Goal: Information Seeking & Learning: Check status

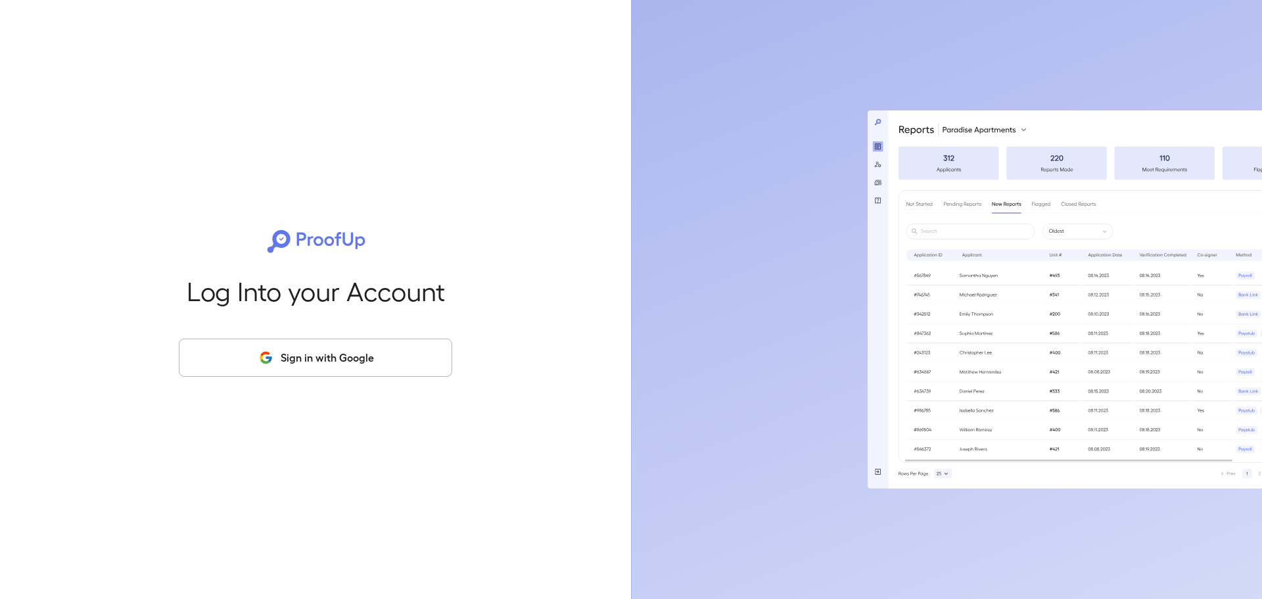
click at [352, 346] on button "Sign in with Google" at bounding box center [315, 358] width 273 height 38
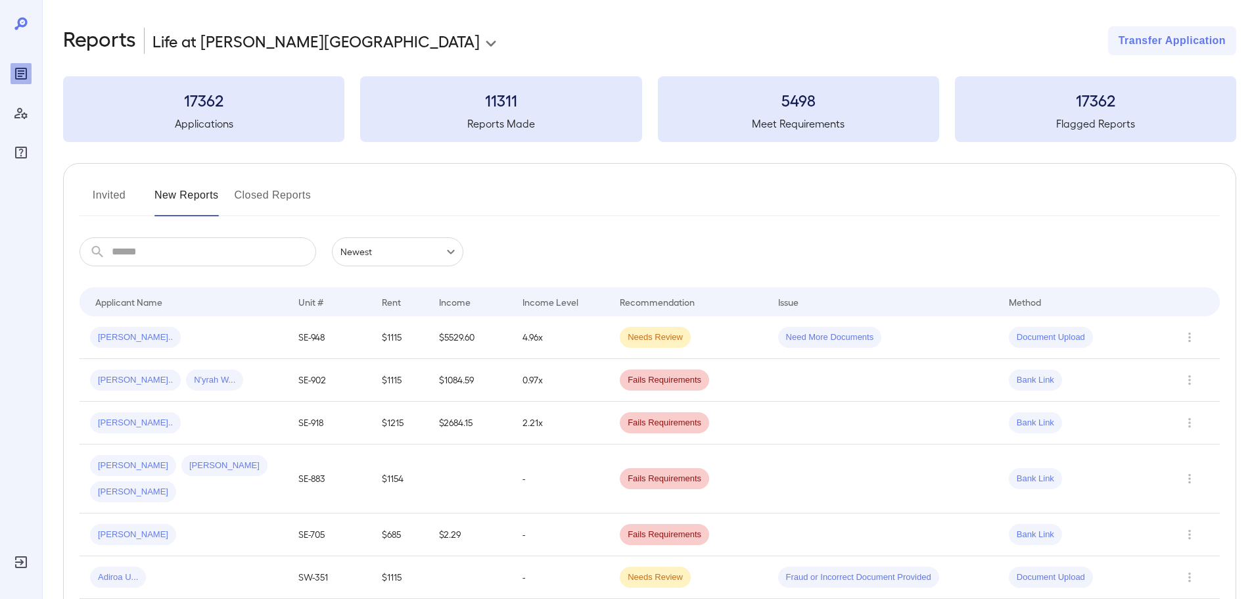
click at [226, 331] on div "[PERSON_NAME].." at bounding box center [183, 337] width 187 height 21
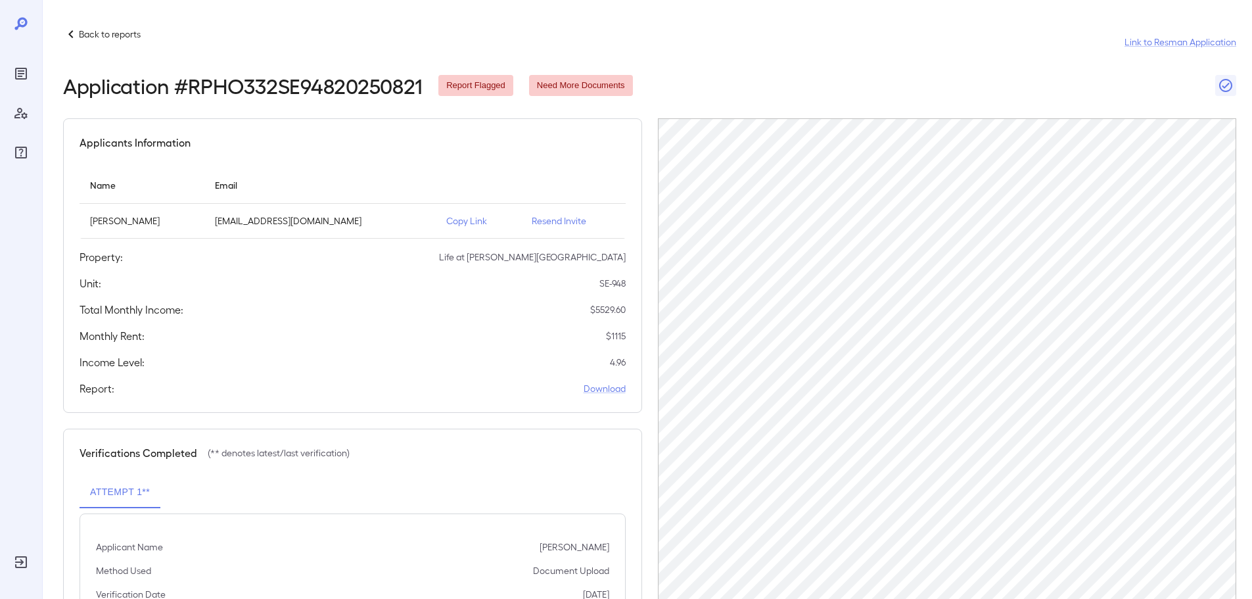
click at [78, 35] on icon at bounding box center [71, 34] width 16 height 16
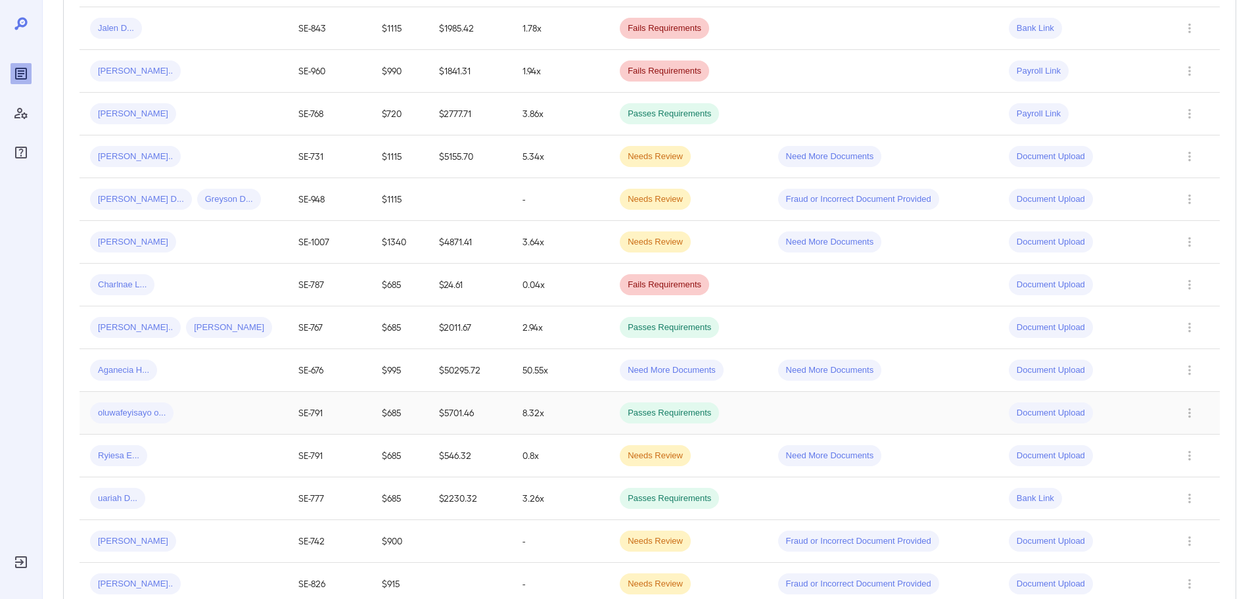
scroll to position [881, 0]
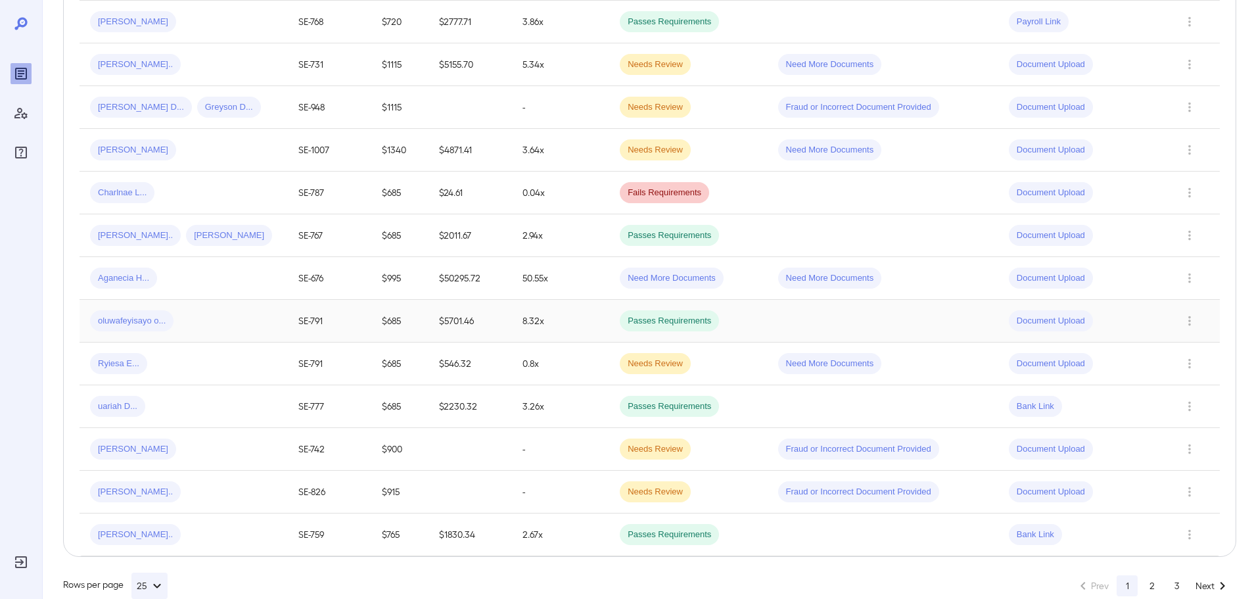
click at [584, 300] on td "8.32x" at bounding box center [560, 321] width 97 height 43
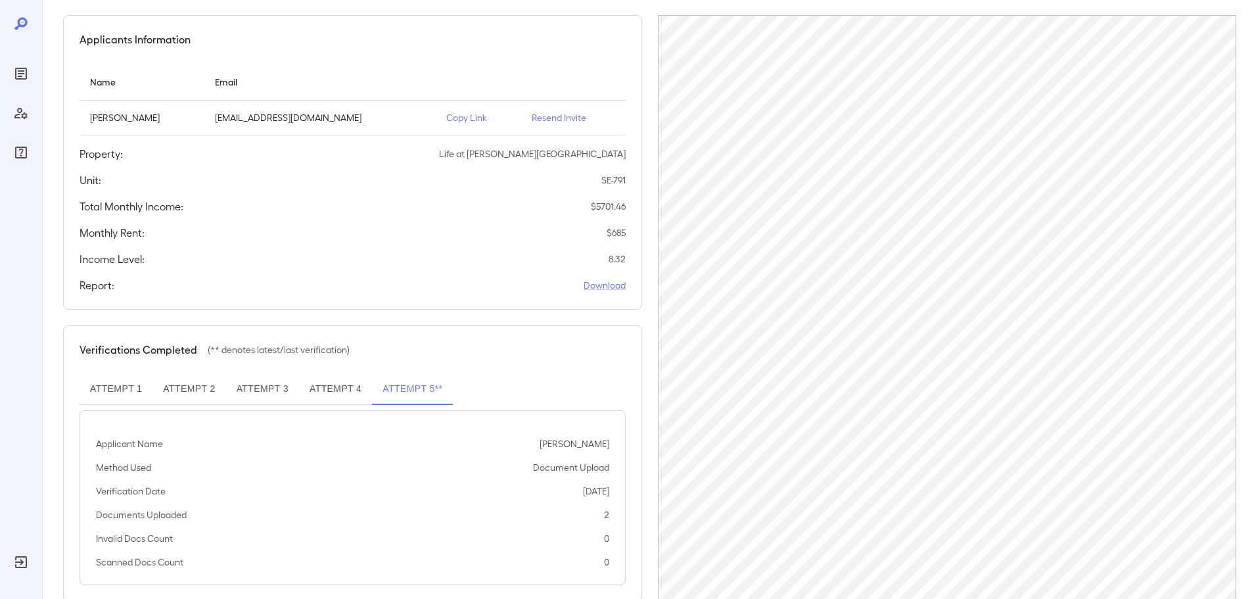
scroll to position [131, 0]
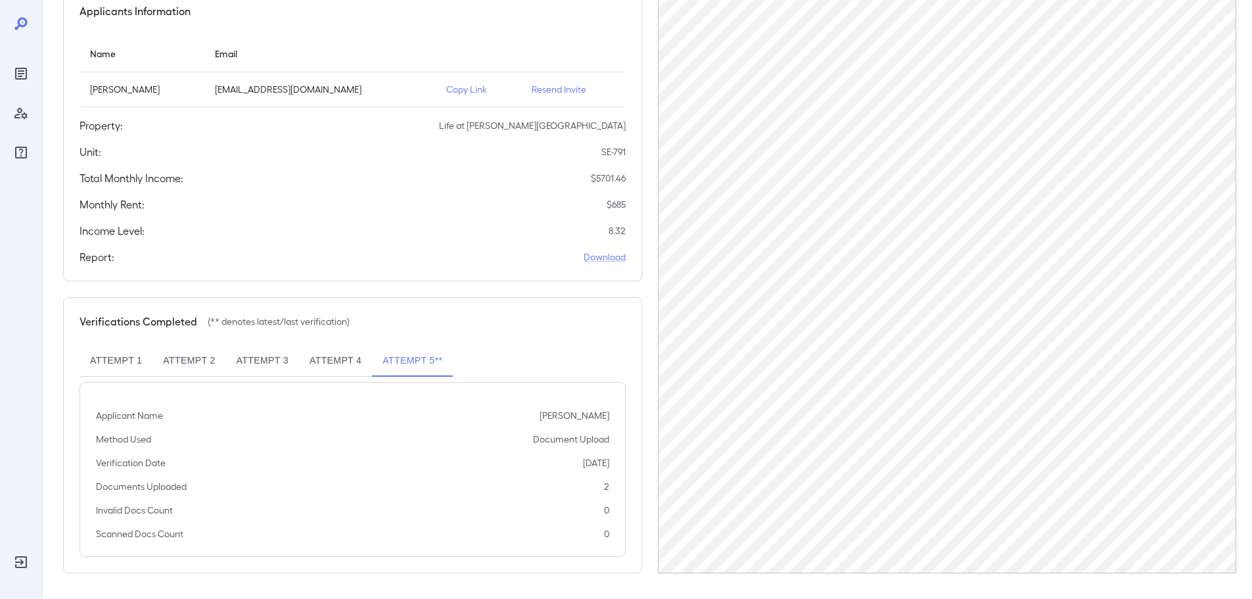
click at [108, 356] on button "Attempt 1" at bounding box center [116, 361] width 73 height 32
click at [173, 355] on button "Attempt 2" at bounding box center [189, 361] width 73 height 32
click at [114, 358] on button "Attempt 1" at bounding box center [116, 361] width 73 height 32
click at [197, 358] on button "Attempt 2" at bounding box center [189, 361] width 73 height 32
click at [250, 365] on button "Attempt 3" at bounding box center [262, 361] width 73 height 32
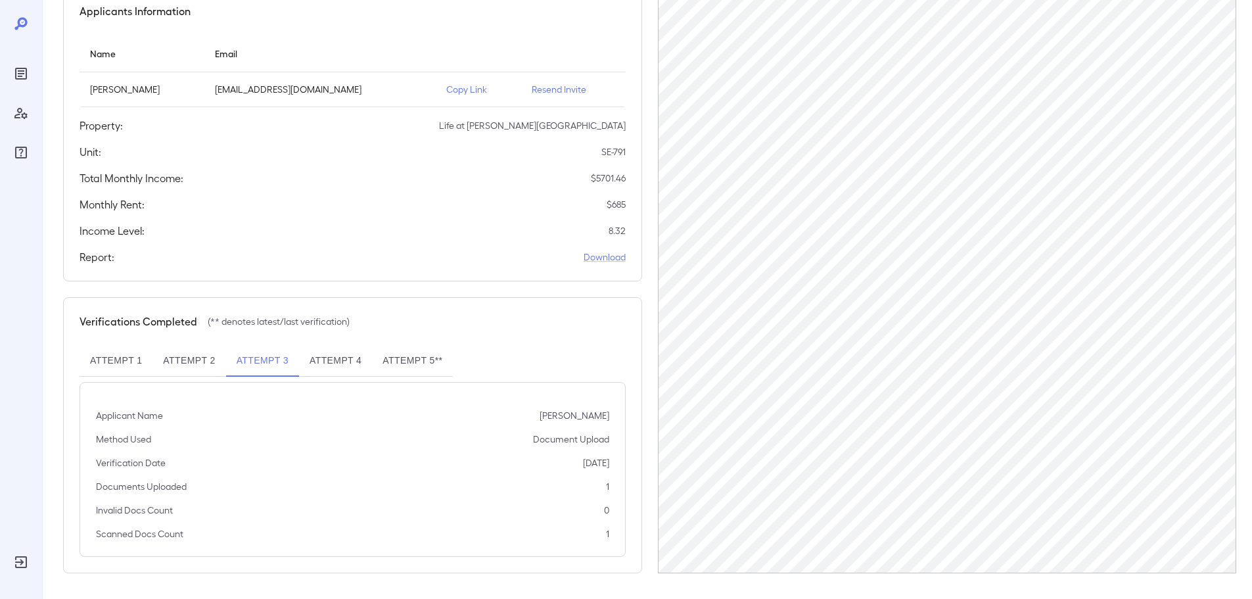
click at [340, 361] on button "Attempt 4" at bounding box center [335, 361] width 73 height 32
click at [395, 358] on button "Attempt 5**" at bounding box center [412, 361] width 81 height 32
click at [184, 368] on button "Attempt 2" at bounding box center [189, 361] width 73 height 32
click at [118, 367] on button "Attempt 1" at bounding box center [116, 361] width 73 height 32
click at [191, 366] on button "Attempt 2" at bounding box center [189, 361] width 73 height 32
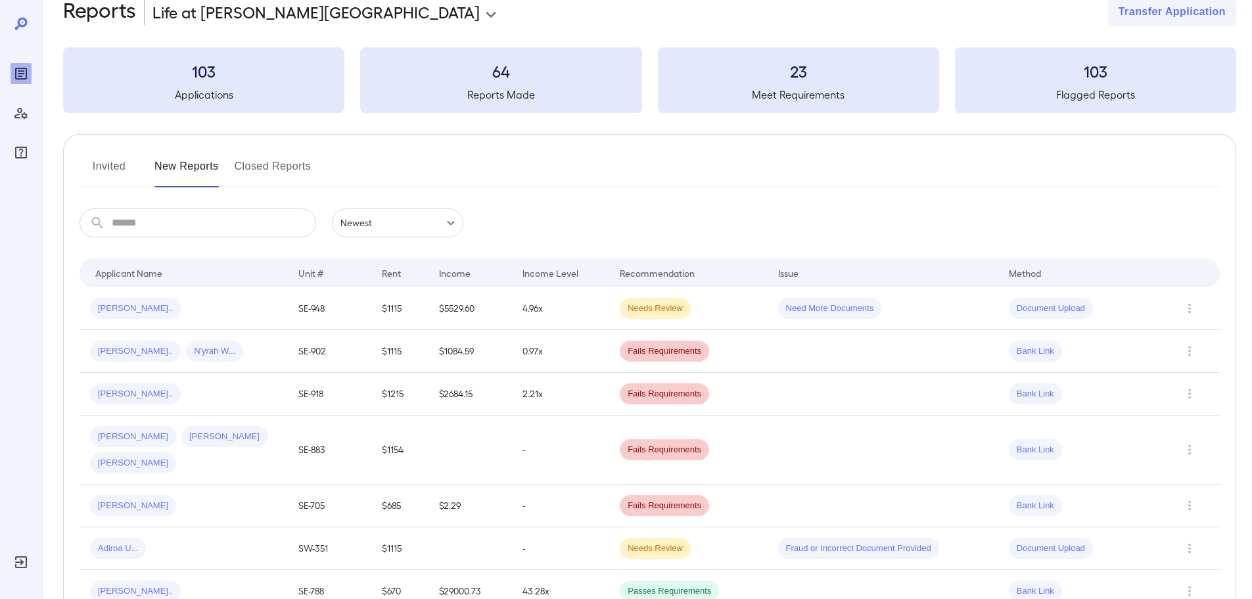
scroll to position [131, 0]
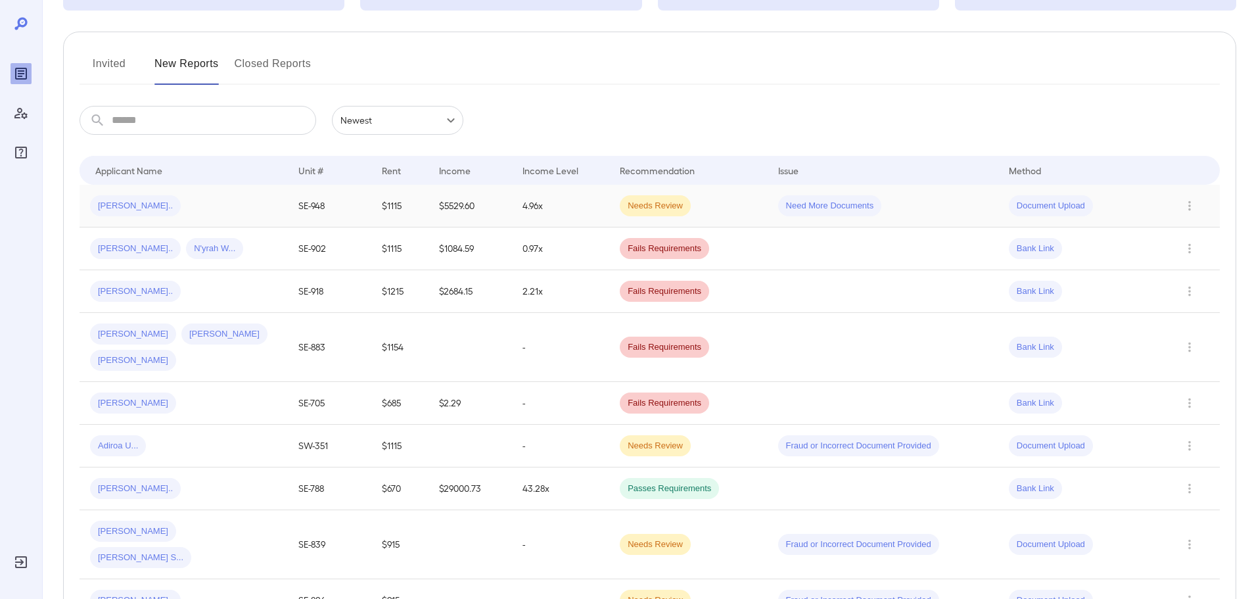
click at [570, 206] on td "4.96x" at bounding box center [560, 206] width 97 height 43
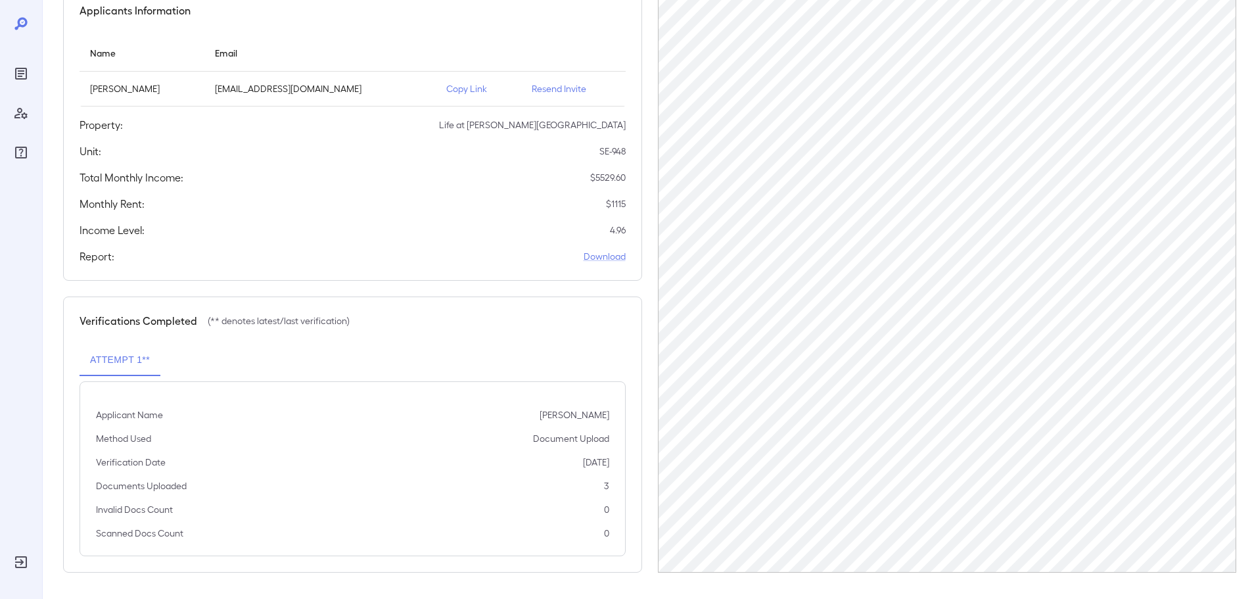
scroll to position [66, 0]
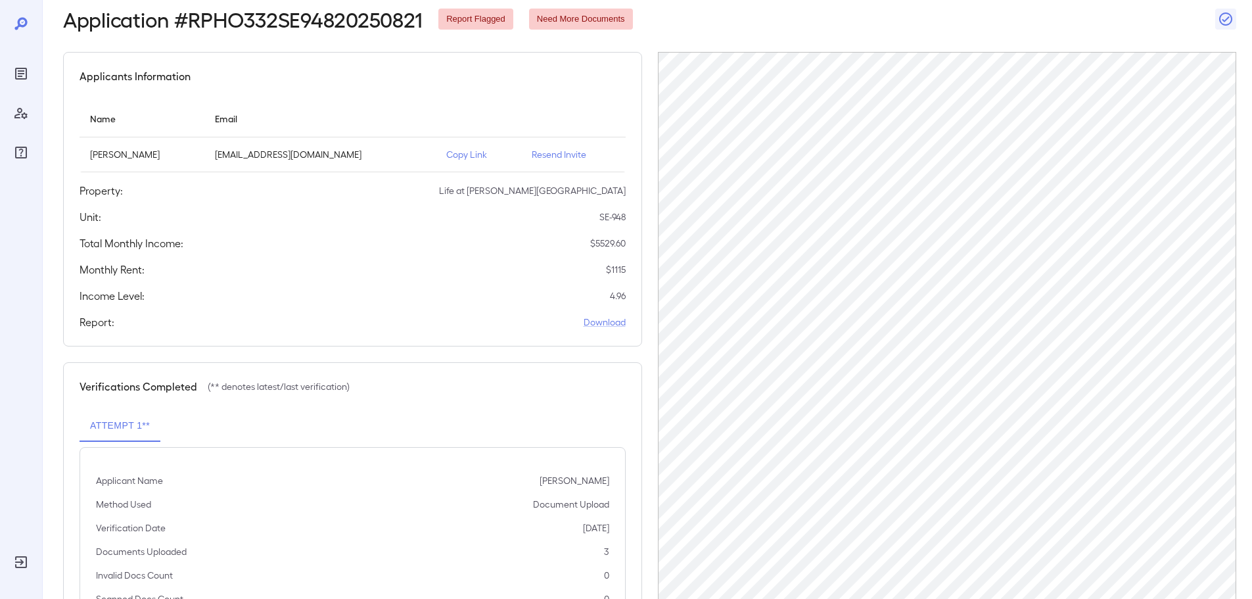
click at [478, 157] on p "Copy Link" at bounding box center [478, 154] width 64 height 13
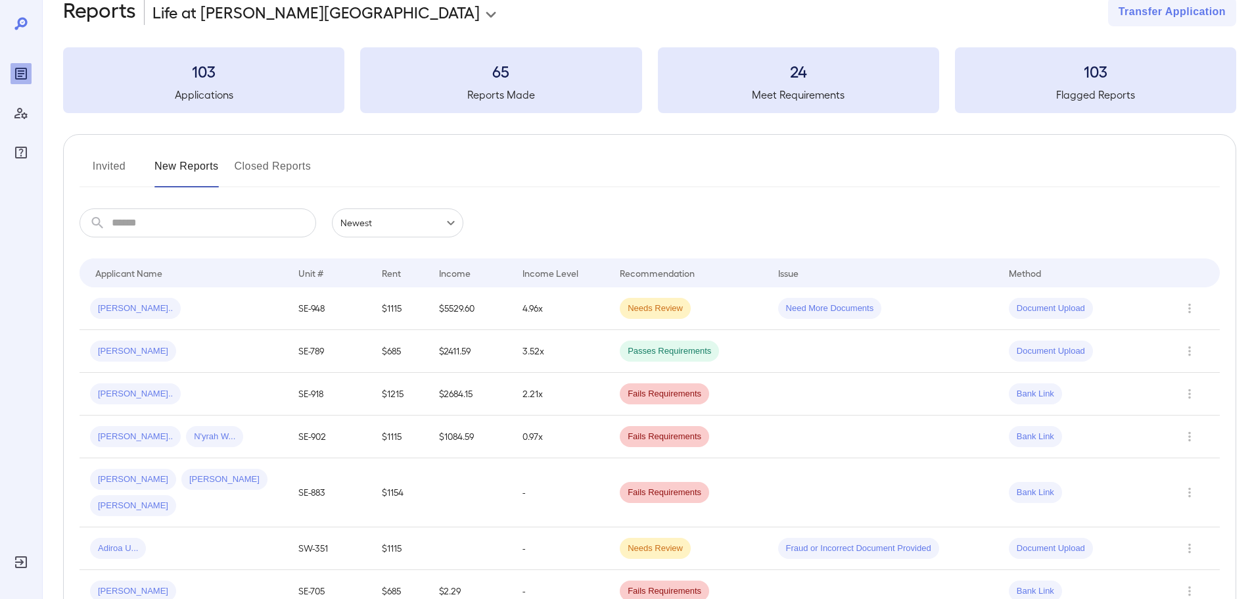
scroll to position [132, 0]
